Goal: Task Accomplishment & Management: Manage account settings

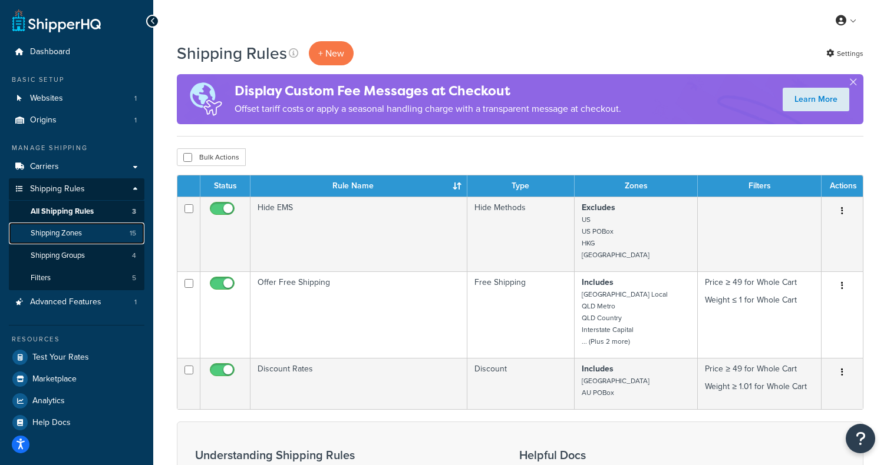
click at [87, 236] on link "Shipping Zones 15" at bounding box center [77, 234] width 136 height 22
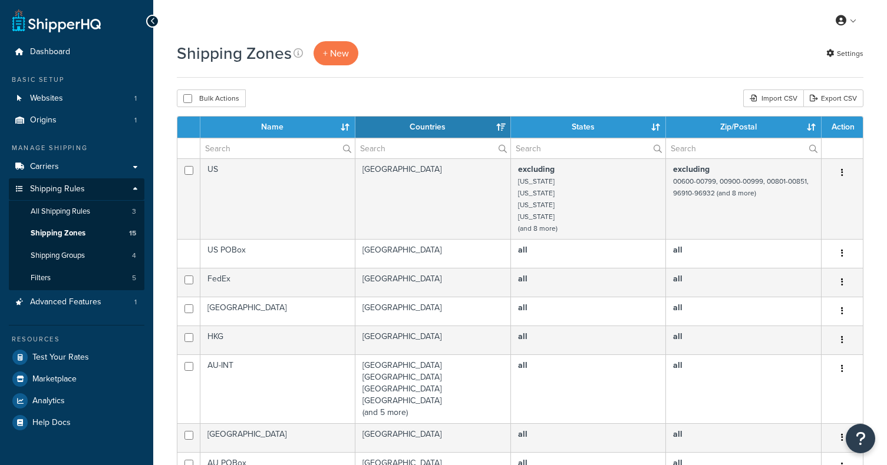
select select "15"
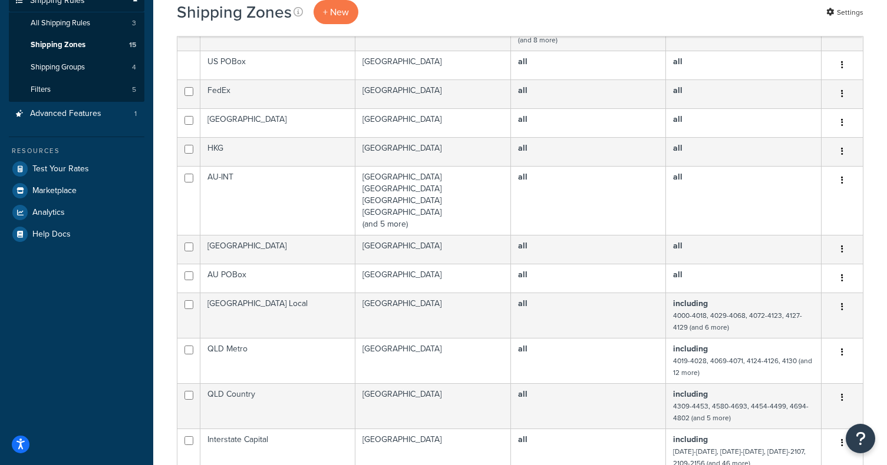
scroll to position [173, 0]
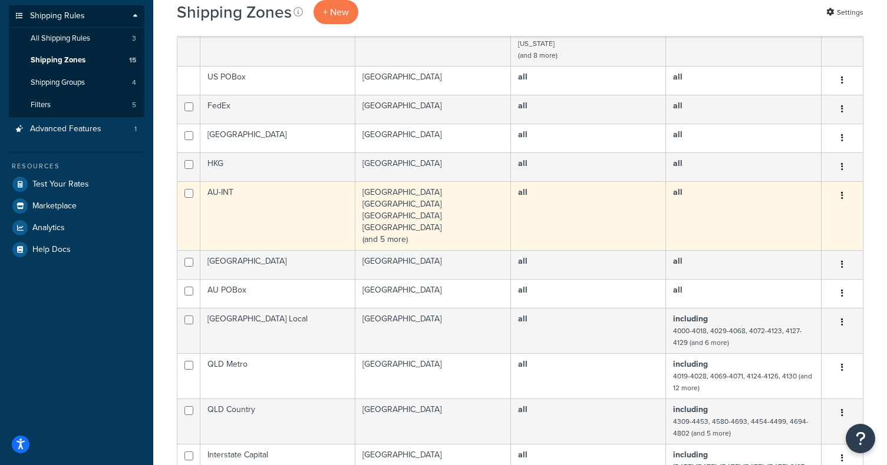
click at [840, 195] on button "button" at bounding box center [842, 196] width 16 height 19
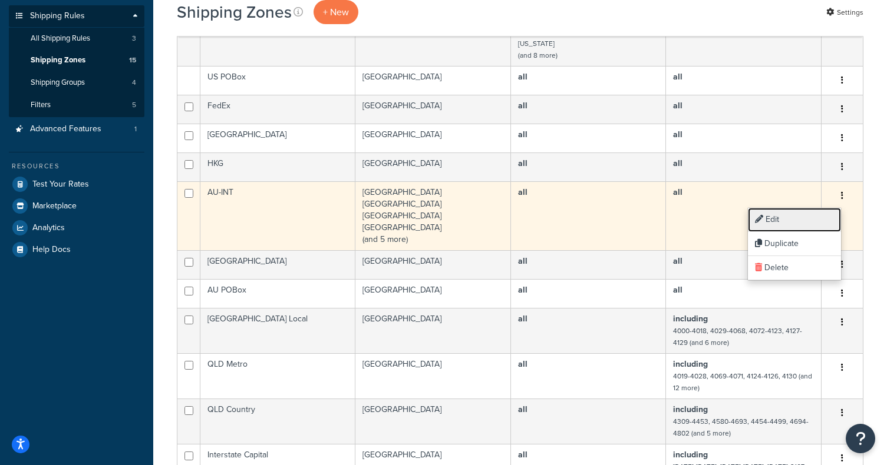
click at [812, 216] on link "Edit" at bounding box center [794, 220] width 93 height 24
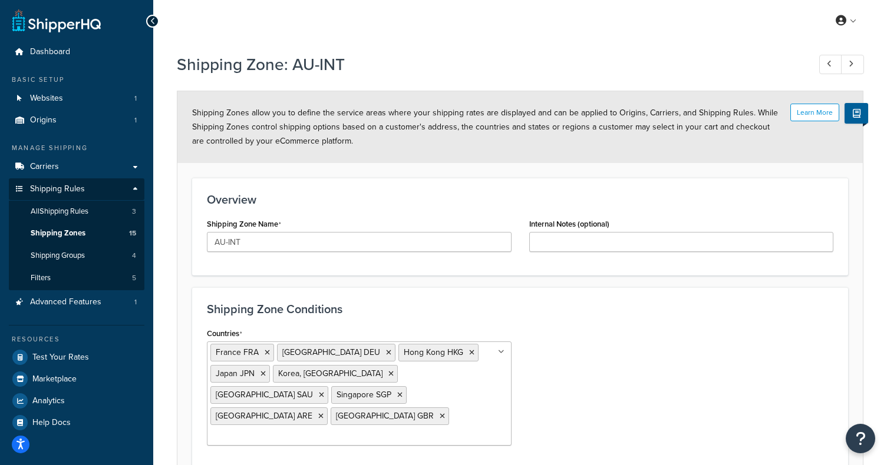
scroll to position [9, 0]
